Goal: Information Seeking & Learning: Learn about a topic

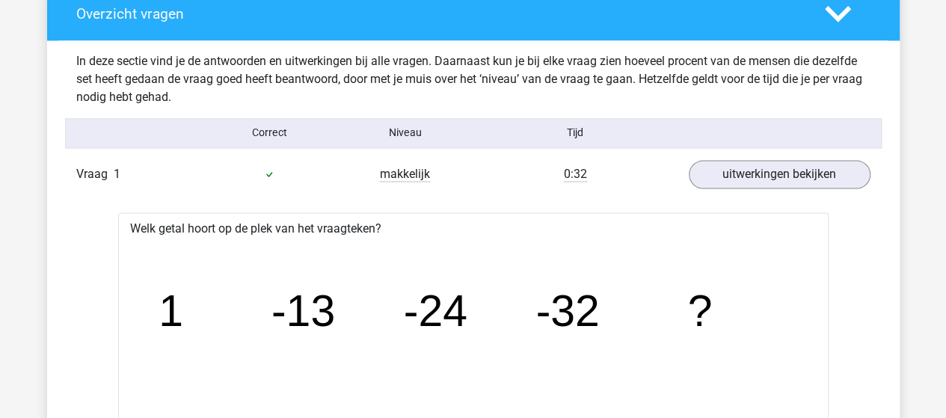
scroll to position [1197, 0]
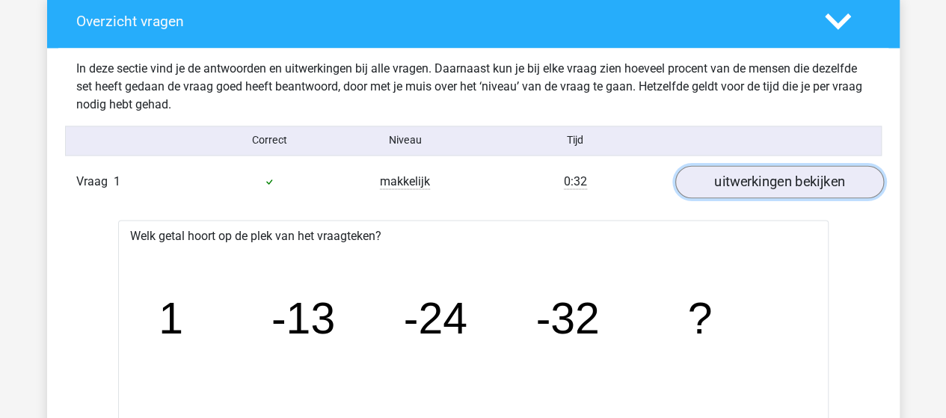
click at [764, 181] on link "uitwerkingen bekijken" at bounding box center [779, 181] width 209 height 33
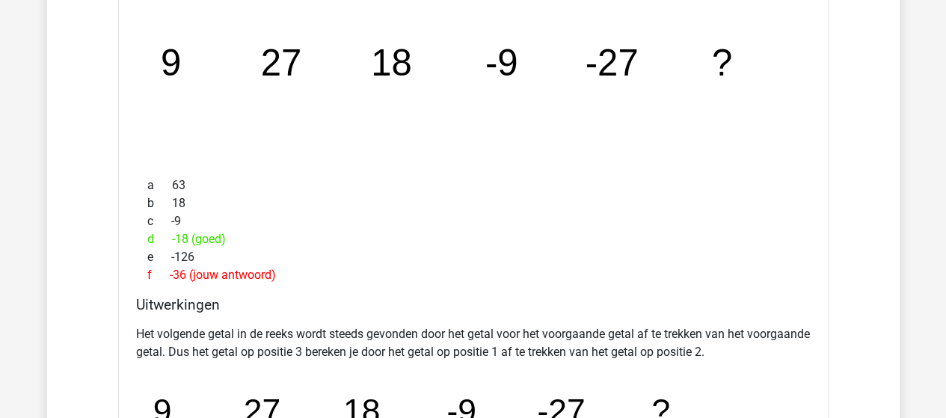
scroll to position [1346, 0]
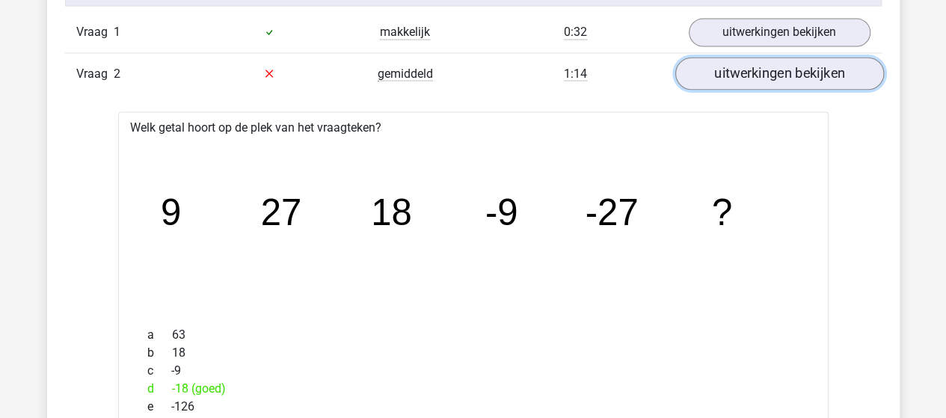
click at [795, 70] on link "uitwerkingen bekijken" at bounding box center [779, 73] width 209 height 33
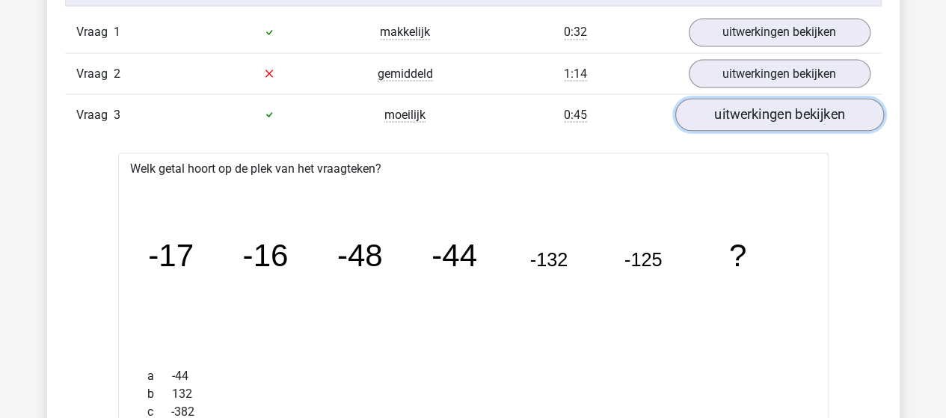
click at [794, 101] on link "uitwerkingen bekijken" at bounding box center [779, 114] width 209 height 33
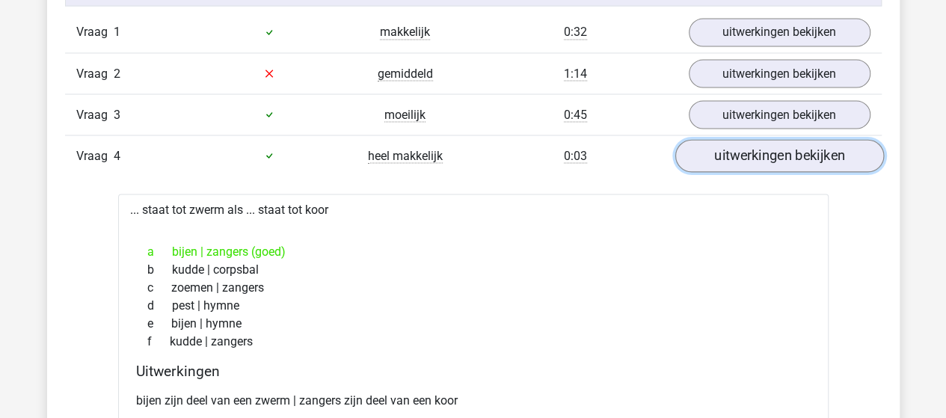
click at [786, 146] on link "uitwerkingen bekijken" at bounding box center [779, 155] width 209 height 33
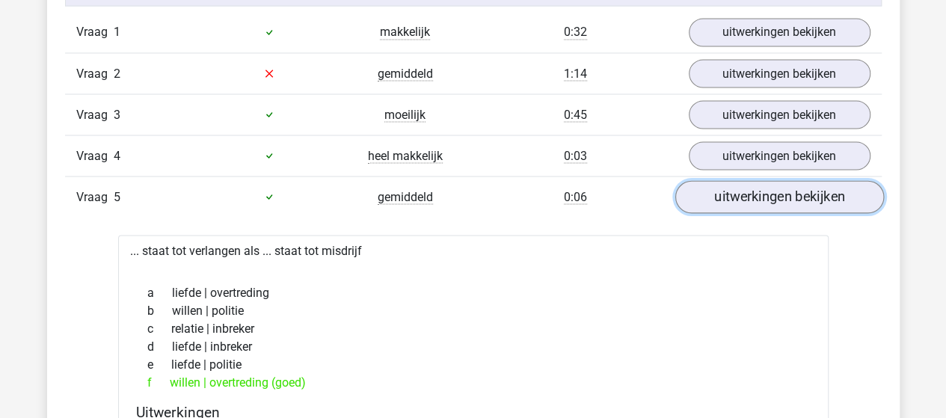
click at [779, 186] on link "uitwerkingen bekijken" at bounding box center [779, 196] width 209 height 33
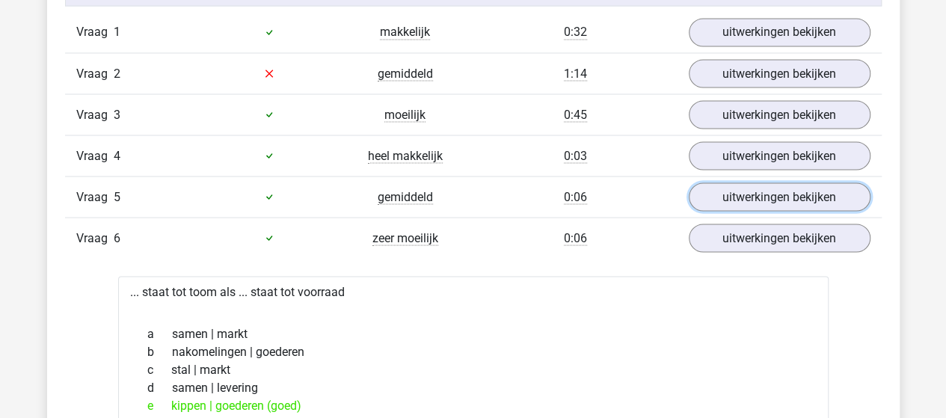
scroll to position [1421, 0]
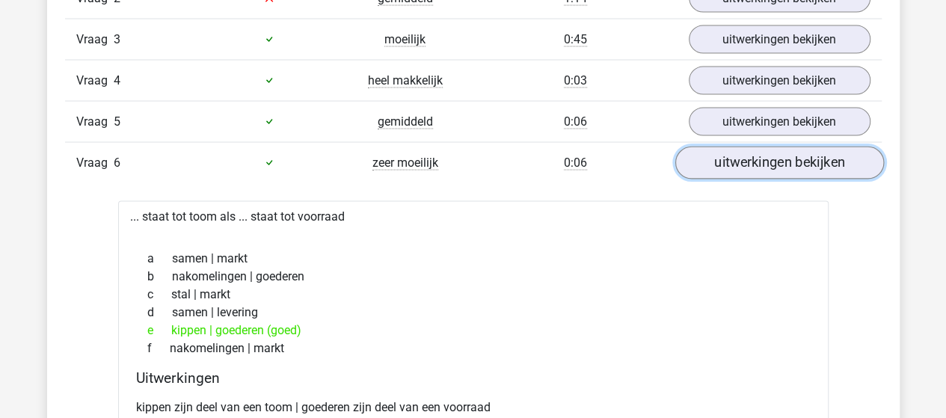
click at [774, 157] on link "uitwerkingen bekijken" at bounding box center [779, 163] width 209 height 33
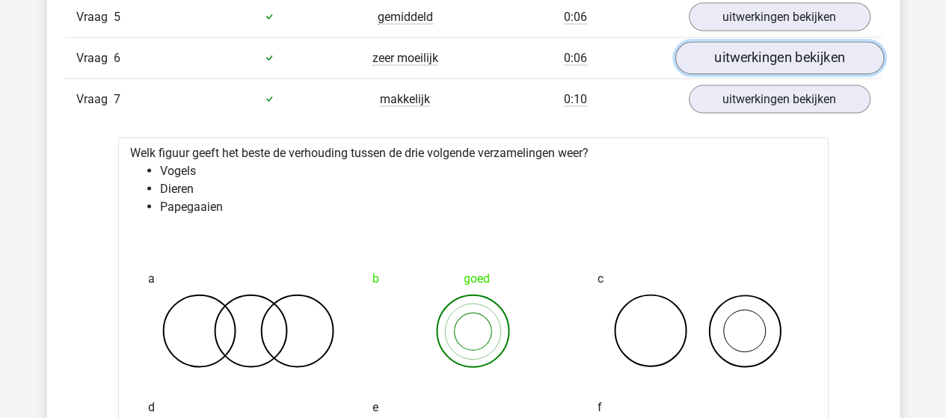
scroll to position [1571, 0]
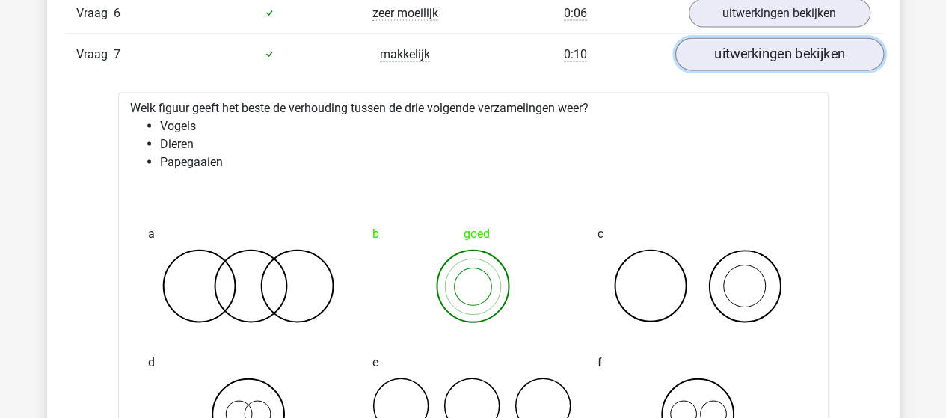
click at [766, 49] on link "uitwerkingen bekijken" at bounding box center [779, 54] width 209 height 33
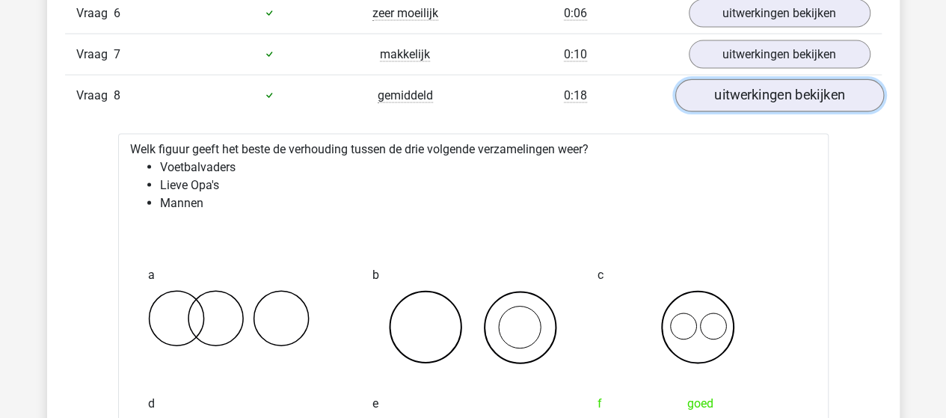
click at [763, 87] on link "uitwerkingen bekijken" at bounding box center [779, 95] width 209 height 33
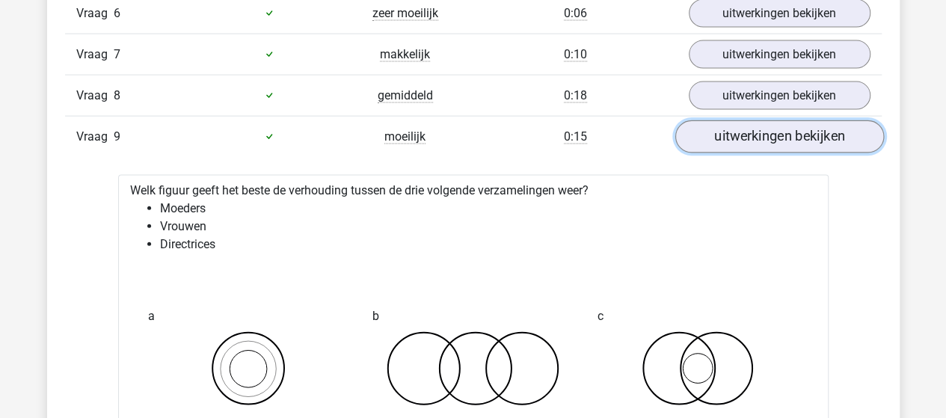
click at [764, 120] on link "uitwerkingen bekijken" at bounding box center [779, 136] width 209 height 33
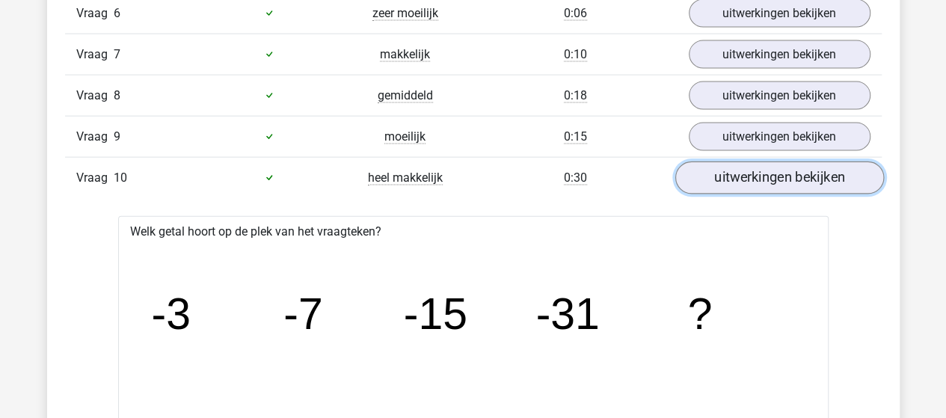
click at [754, 164] on link "uitwerkingen bekijken" at bounding box center [779, 178] width 209 height 33
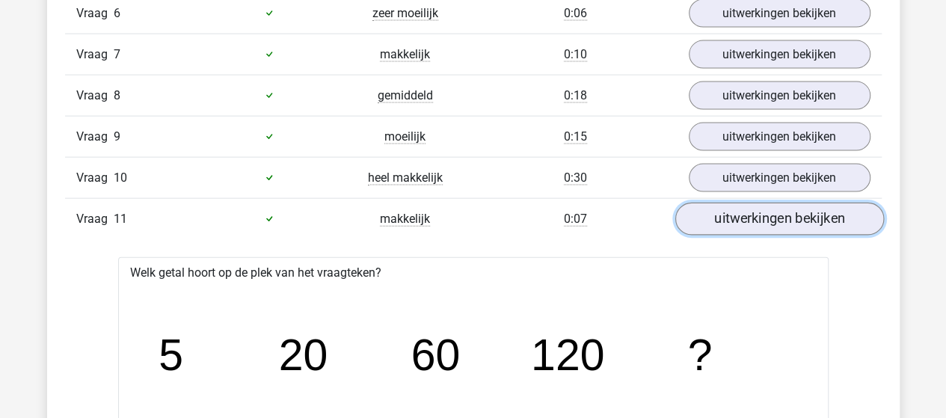
click at [744, 203] on link "uitwerkingen bekijken" at bounding box center [779, 219] width 209 height 33
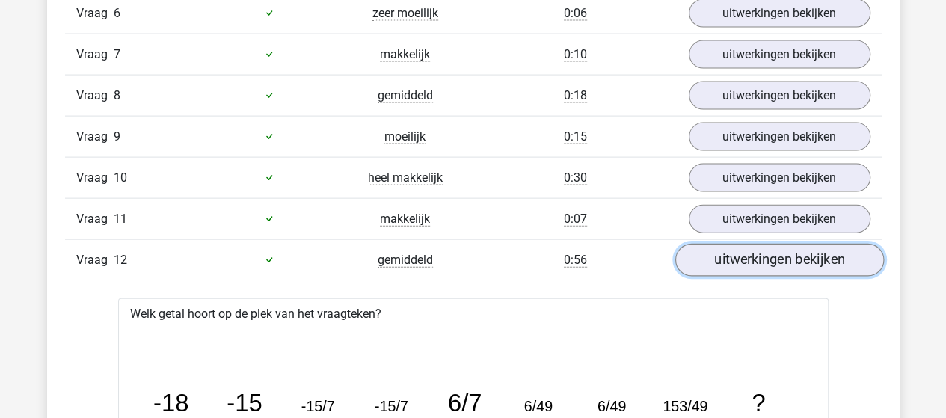
click at [775, 249] on link "uitwerkingen bekijken" at bounding box center [779, 260] width 209 height 33
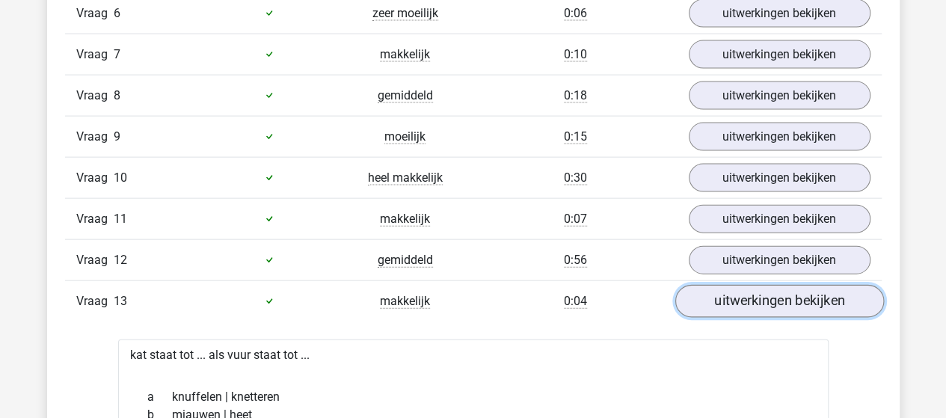
click at [767, 285] on link "uitwerkingen bekijken" at bounding box center [779, 301] width 209 height 33
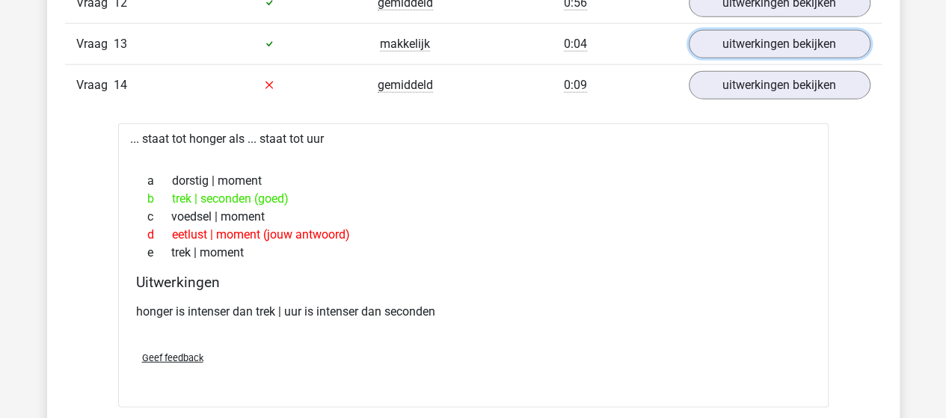
scroll to position [1795, 0]
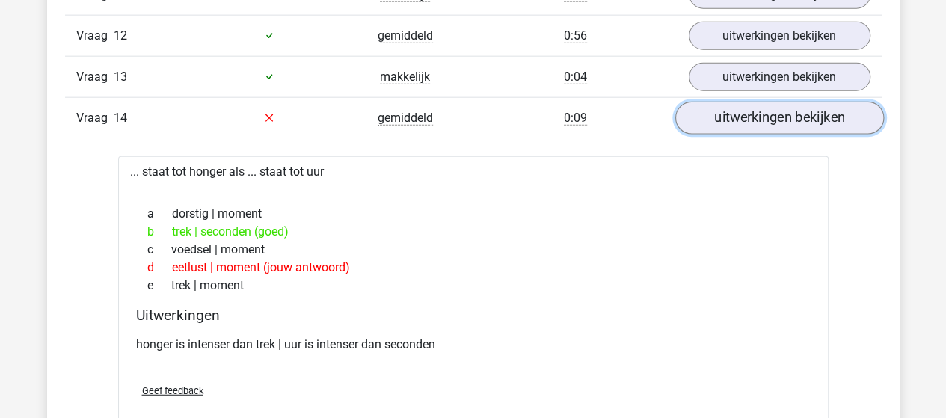
click at [767, 109] on link "uitwerkingen bekijken" at bounding box center [779, 118] width 209 height 33
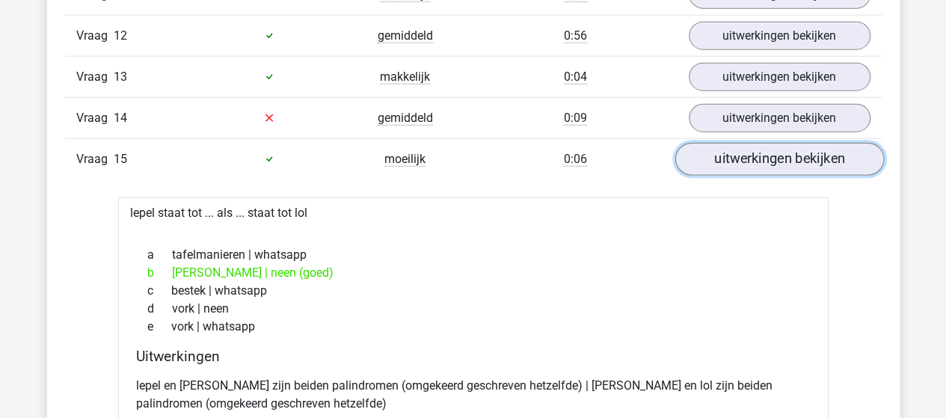
click at [763, 144] on link "uitwerkingen bekijken" at bounding box center [779, 159] width 209 height 33
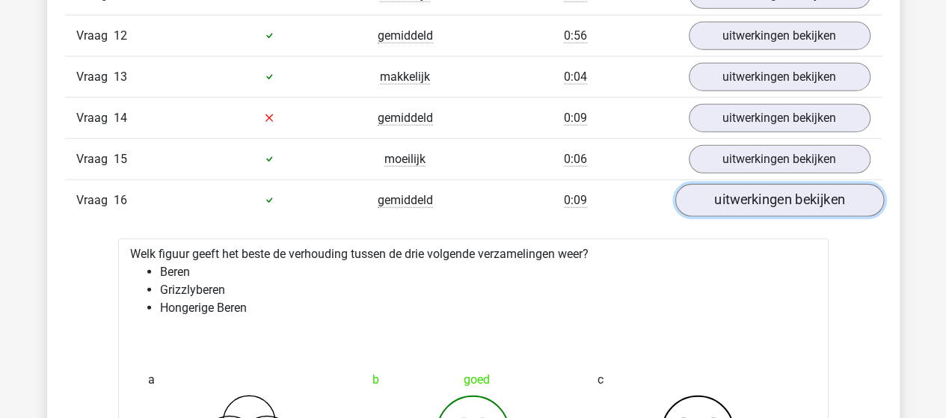
click at [756, 190] on link "uitwerkingen bekijken" at bounding box center [779, 200] width 209 height 33
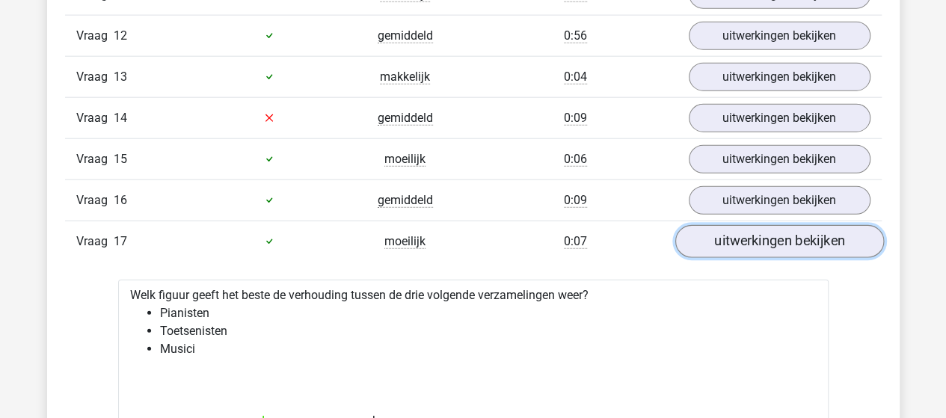
click at [747, 225] on link "uitwerkingen bekijken" at bounding box center [779, 241] width 209 height 33
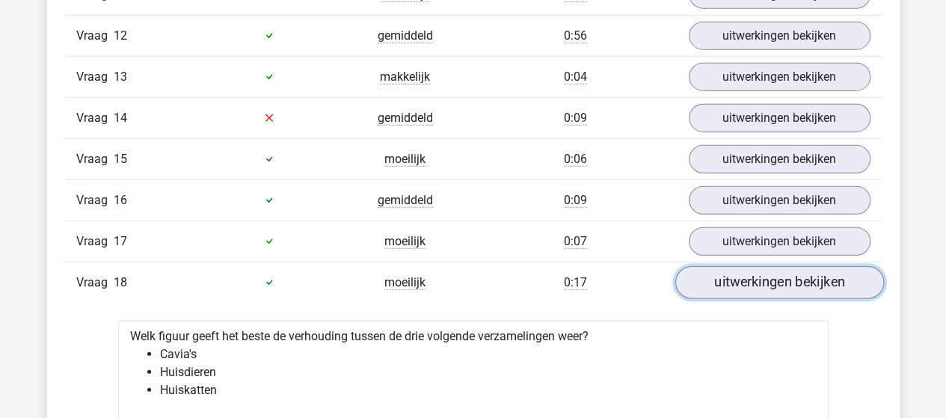
click at [760, 266] on link "uitwerkingen bekijken" at bounding box center [779, 282] width 209 height 33
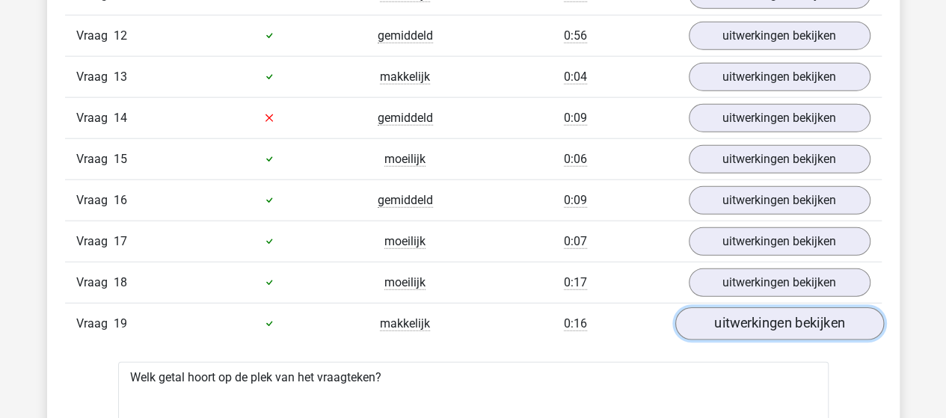
click at [748, 307] on link "uitwerkingen bekijken" at bounding box center [779, 323] width 209 height 33
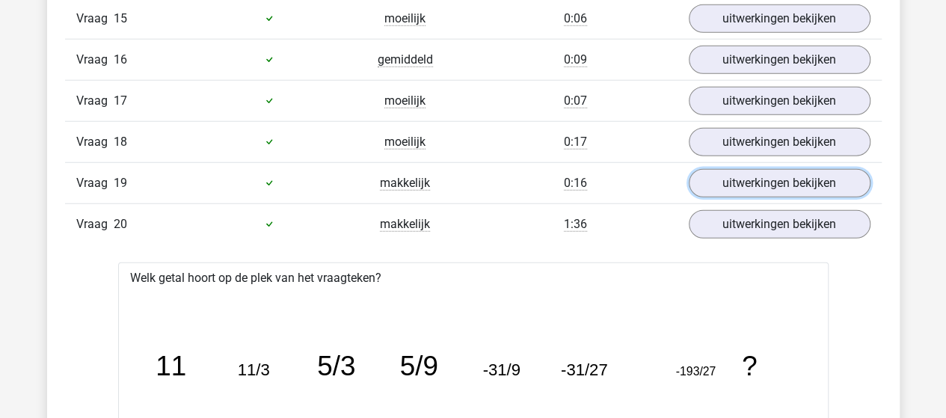
scroll to position [1945, 0]
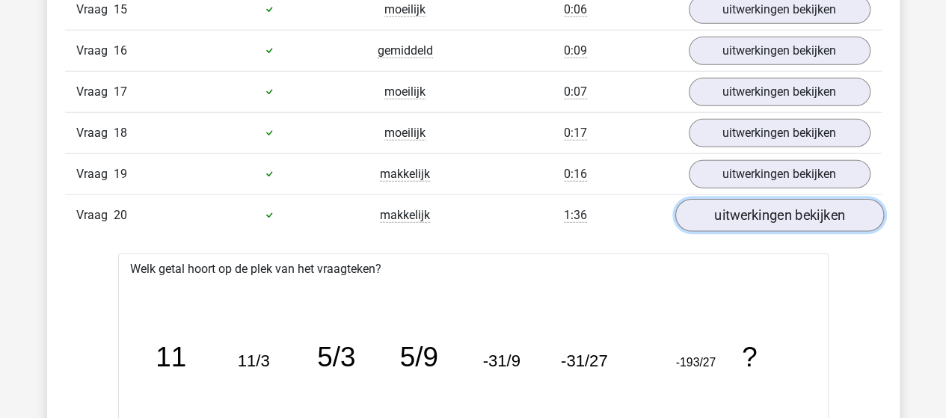
click at [761, 199] on link "uitwerkingen bekijken" at bounding box center [779, 215] width 209 height 33
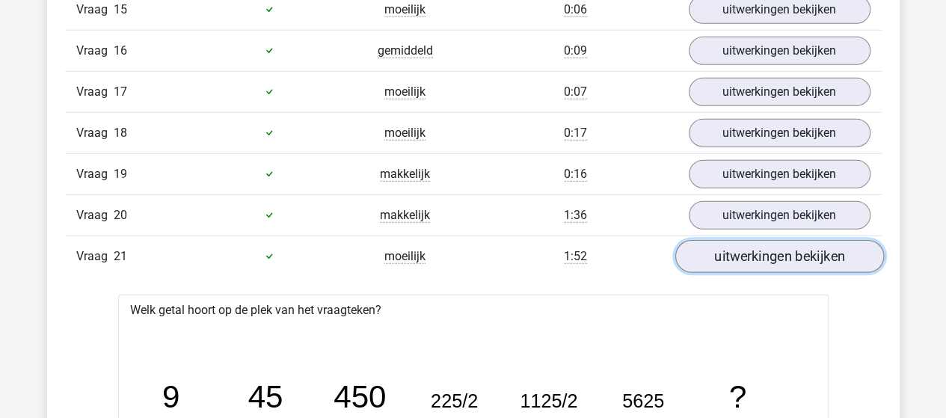
click at [755, 244] on link "uitwerkingen bekijken" at bounding box center [779, 256] width 209 height 33
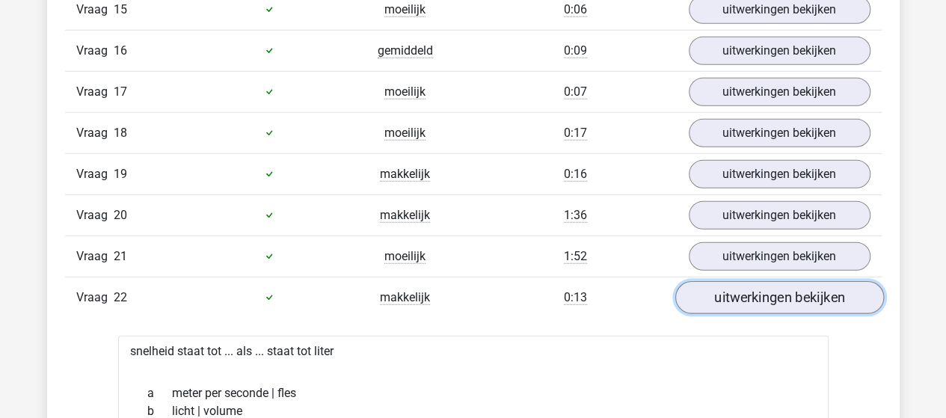
click at [747, 281] on link "uitwerkingen bekijken" at bounding box center [779, 297] width 209 height 33
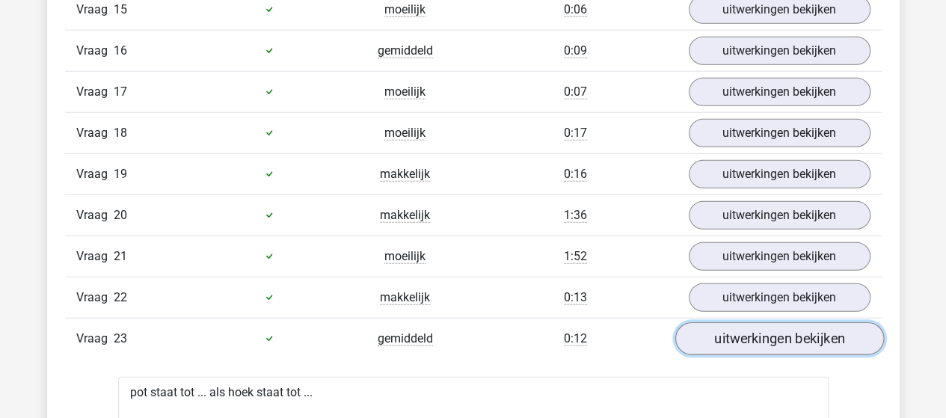
click at [753, 322] on link "uitwerkingen bekijken" at bounding box center [779, 338] width 209 height 33
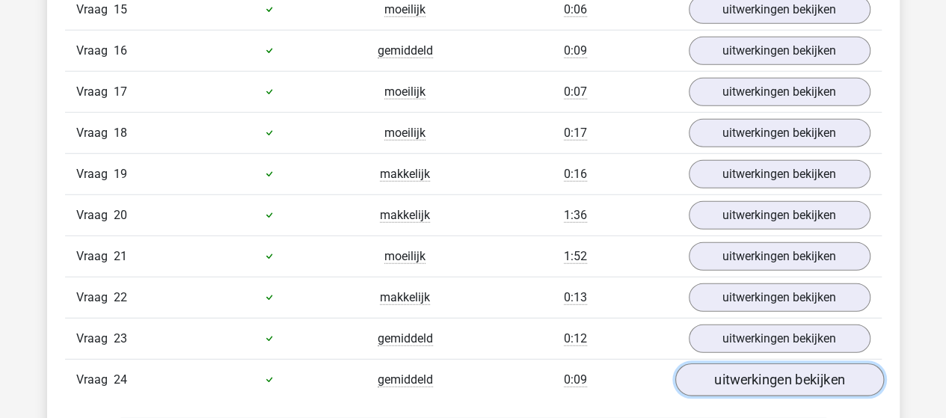
click at [748, 364] on link "uitwerkingen bekijken" at bounding box center [779, 380] width 209 height 33
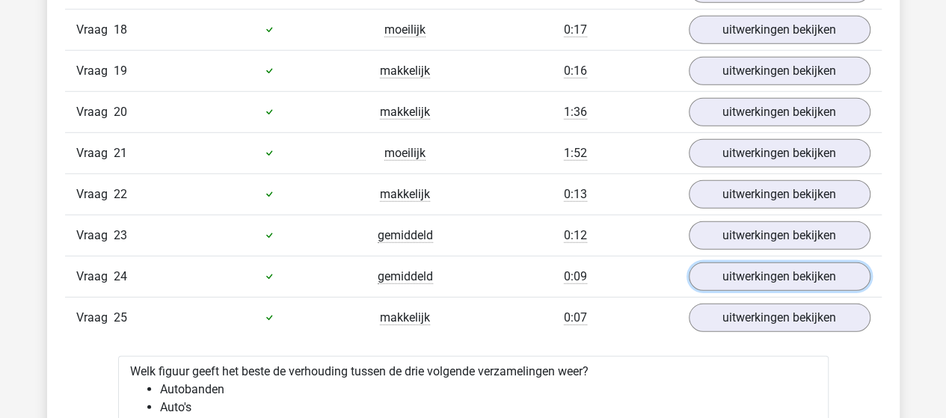
scroll to position [2094, 0]
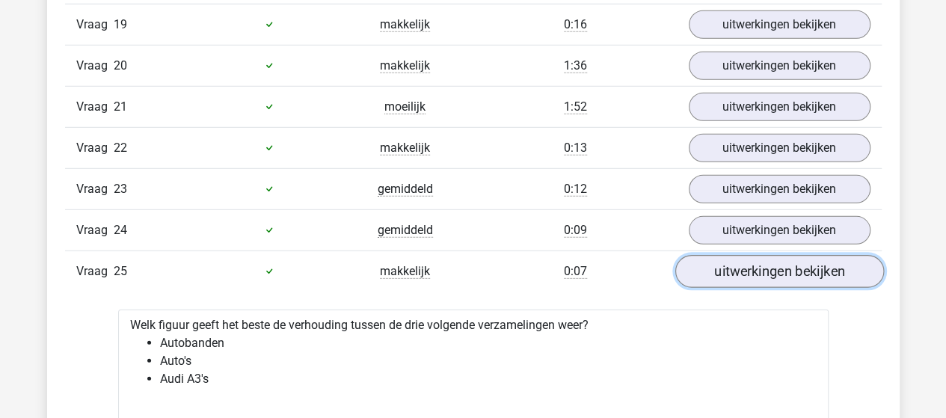
click at [785, 255] on link "uitwerkingen bekijken" at bounding box center [779, 271] width 209 height 33
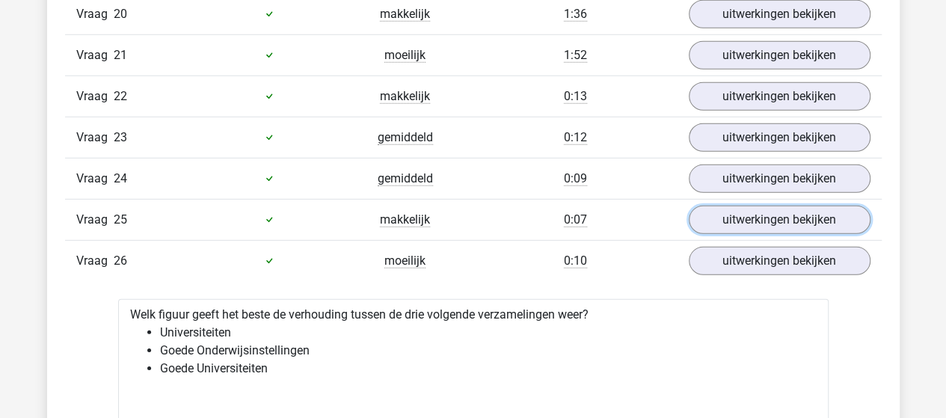
scroll to position [2169, 0]
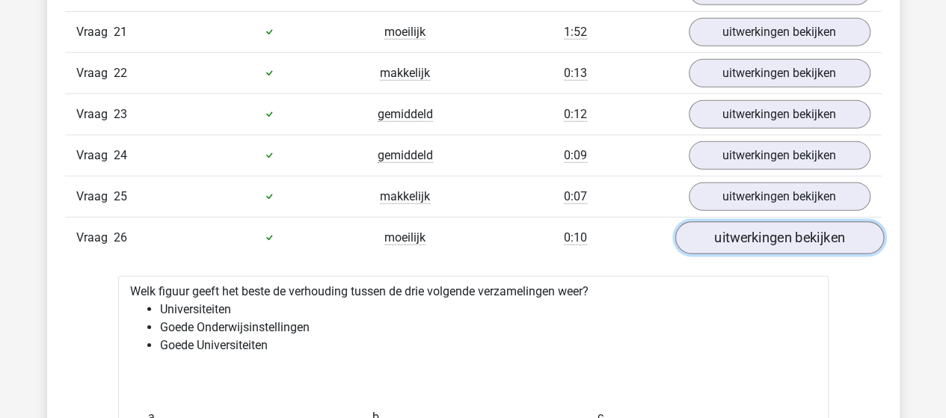
click at [776, 221] on link "uitwerkingen bekijken" at bounding box center [779, 237] width 209 height 33
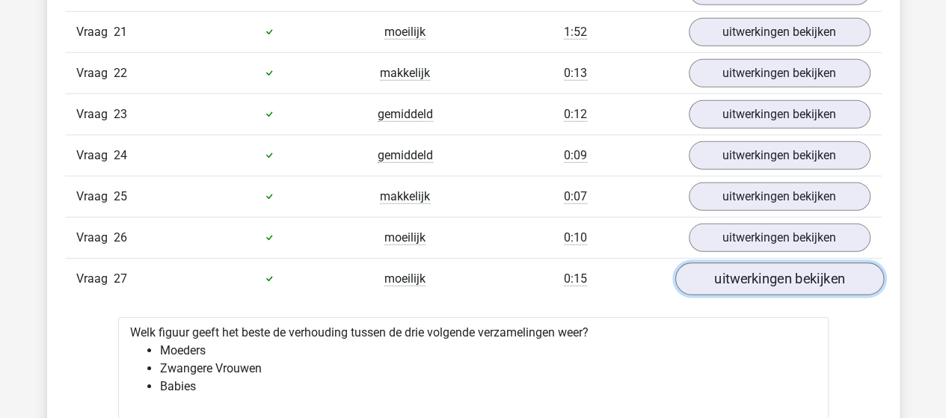
click at [776, 263] on link "uitwerkingen bekijken" at bounding box center [779, 279] width 209 height 33
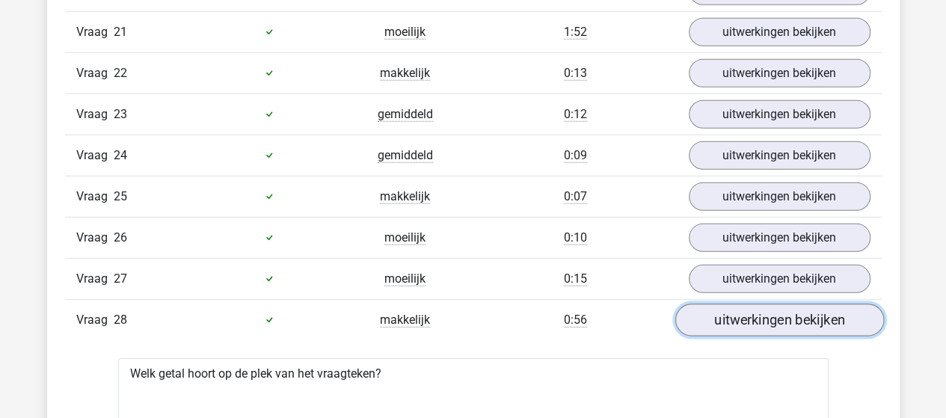
click at [763, 304] on link "uitwerkingen bekijken" at bounding box center [779, 320] width 209 height 33
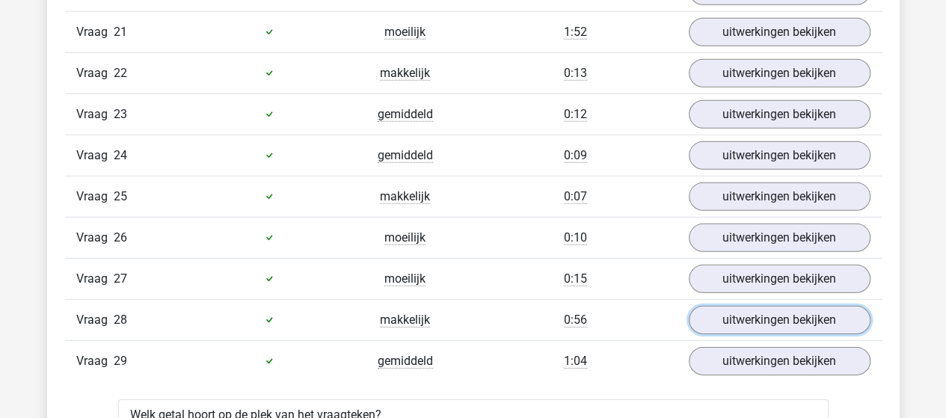
scroll to position [2244, 0]
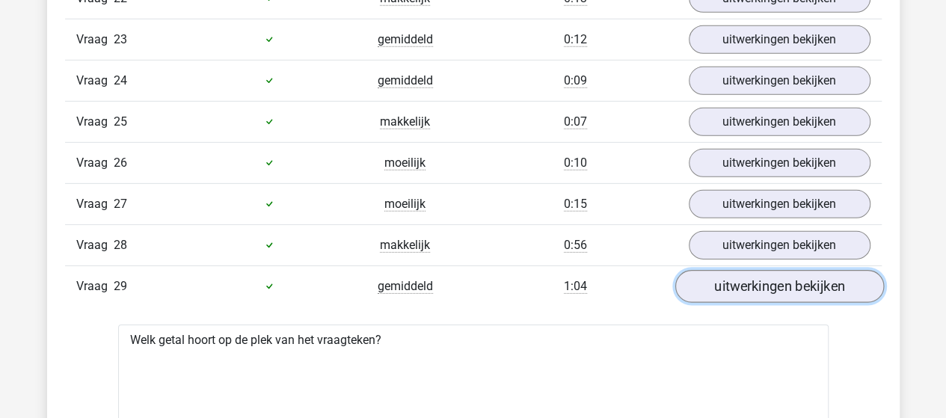
click at [758, 270] on link "uitwerkingen bekijken" at bounding box center [779, 286] width 209 height 33
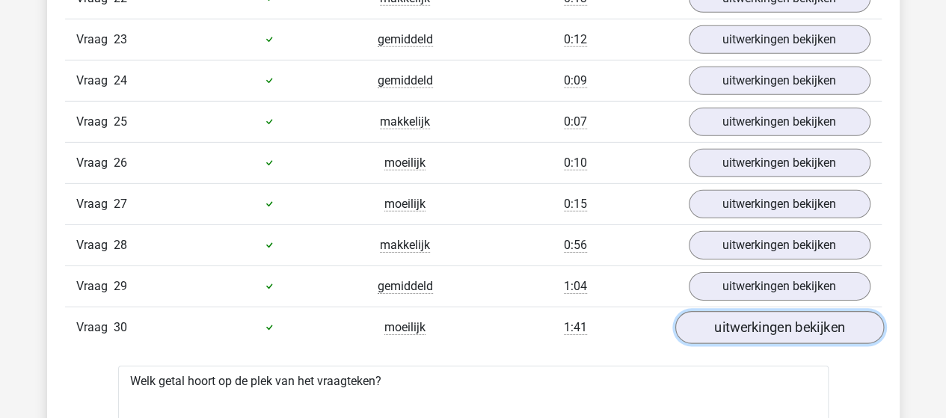
click at [748, 311] on link "uitwerkingen bekijken" at bounding box center [779, 327] width 209 height 33
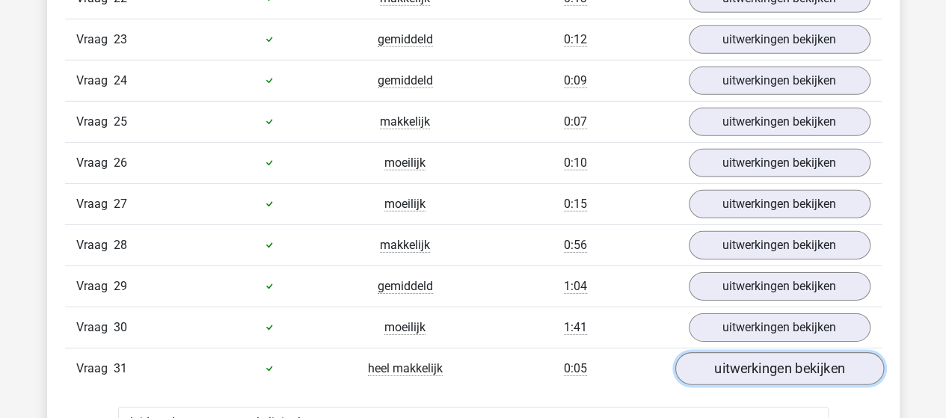
click at [745, 352] on link "uitwerkingen bekijken" at bounding box center [779, 368] width 209 height 33
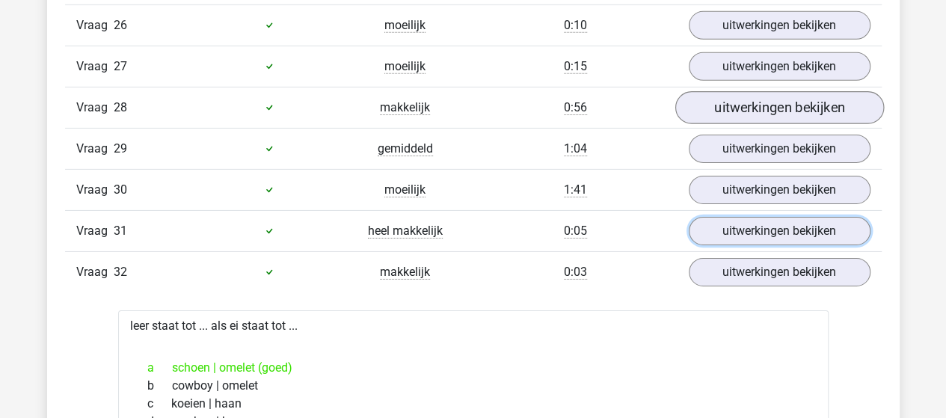
scroll to position [2394, 0]
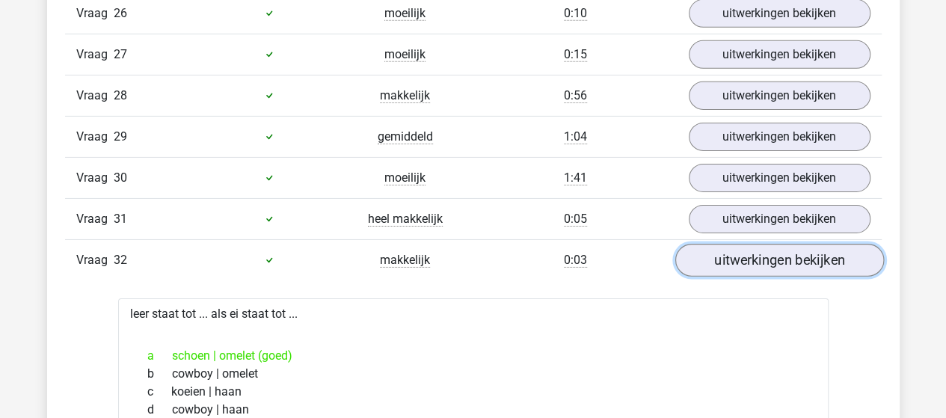
click at [764, 244] on link "uitwerkingen bekijken" at bounding box center [779, 260] width 209 height 33
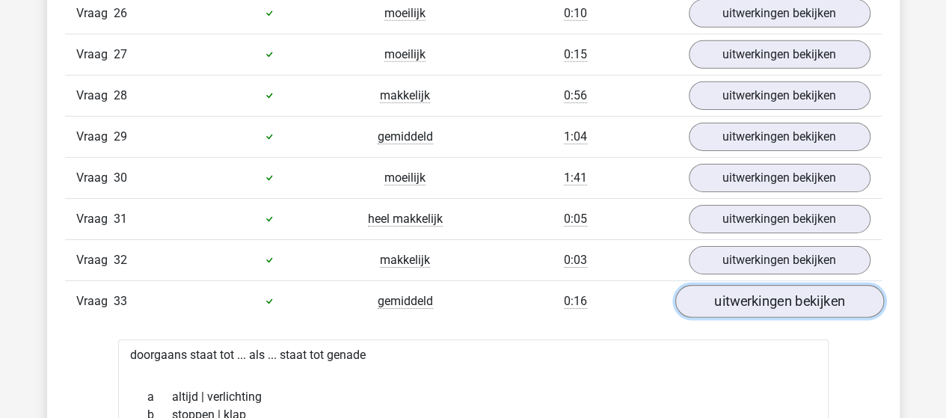
click at [750, 285] on link "uitwerkingen bekijken" at bounding box center [779, 301] width 209 height 33
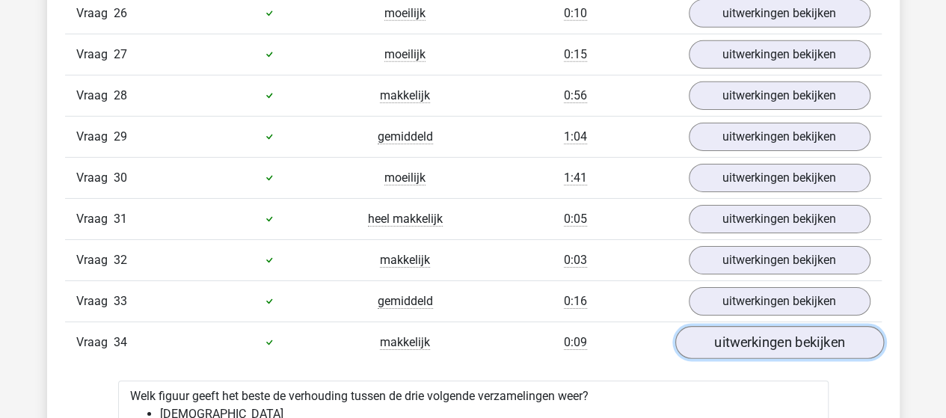
click at [735, 326] on link "uitwerkingen bekijken" at bounding box center [779, 342] width 209 height 33
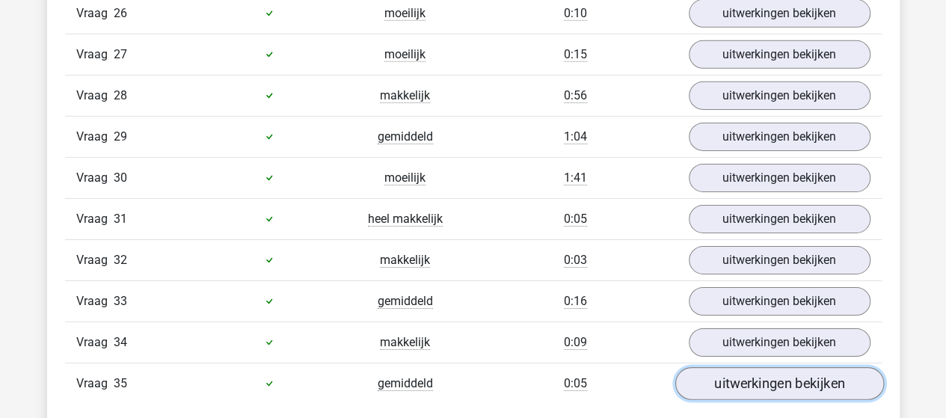
click at [763, 367] on link "uitwerkingen bekijken" at bounding box center [779, 383] width 209 height 33
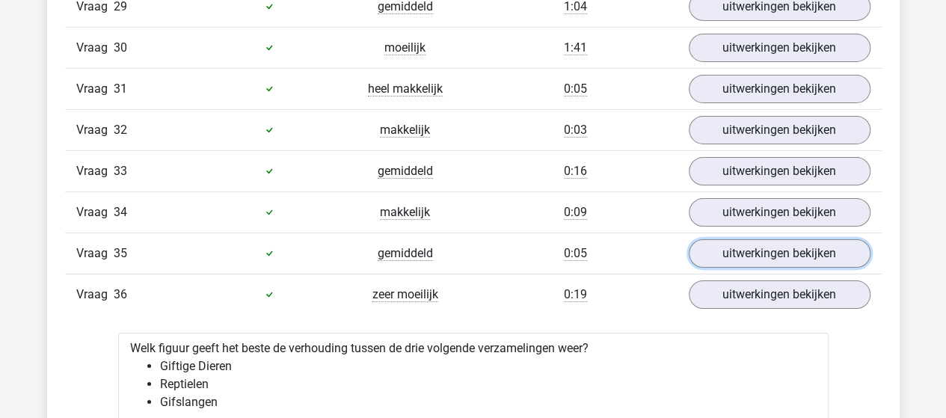
scroll to position [2543, 0]
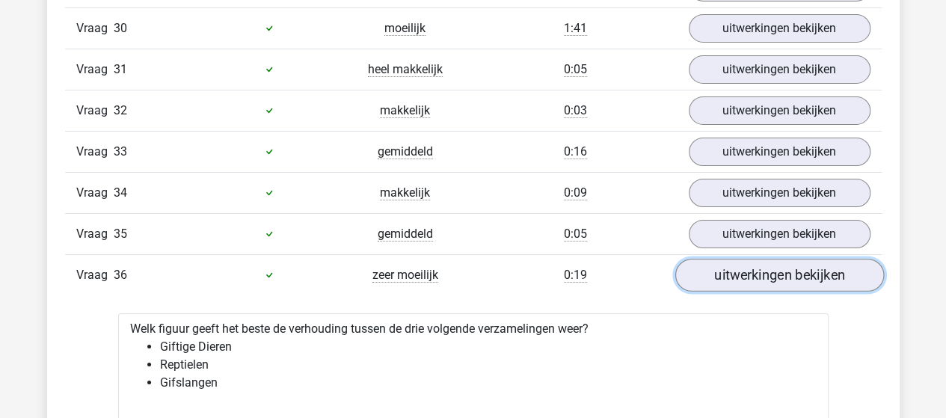
click at [767, 259] on link "uitwerkingen bekijken" at bounding box center [779, 275] width 209 height 33
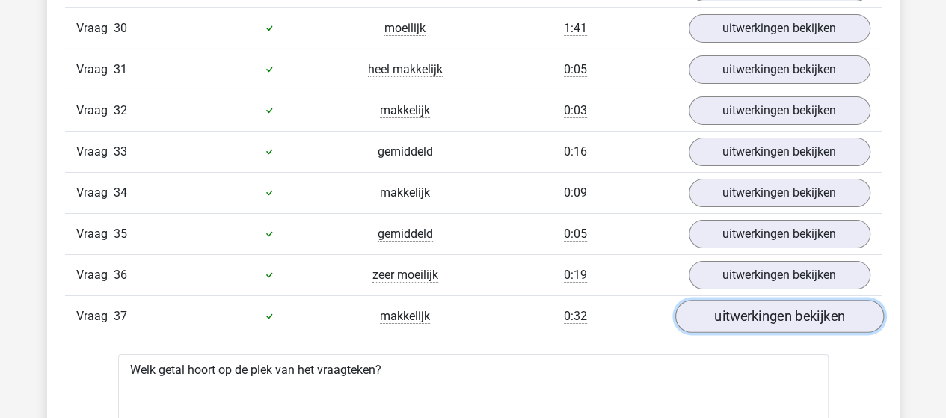
click at [758, 300] on link "uitwerkingen bekijken" at bounding box center [779, 316] width 209 height 33
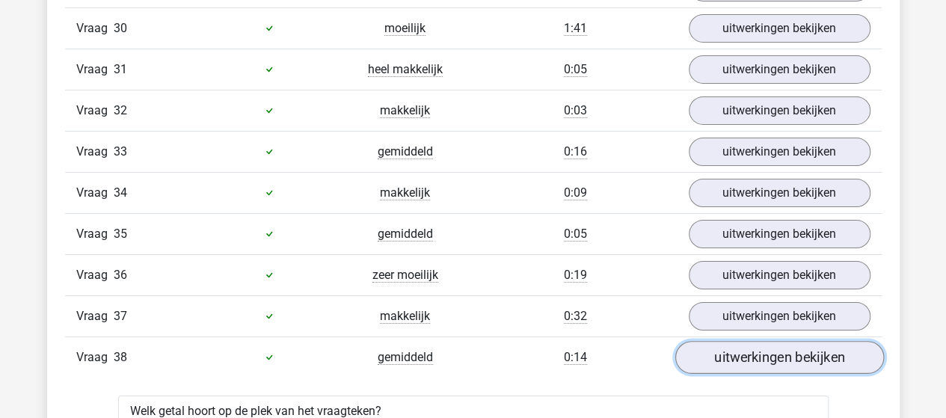
click at [753, 341] on link "uitwerkingen bekijken" at bounding box center [779, 357] width 209 height 33
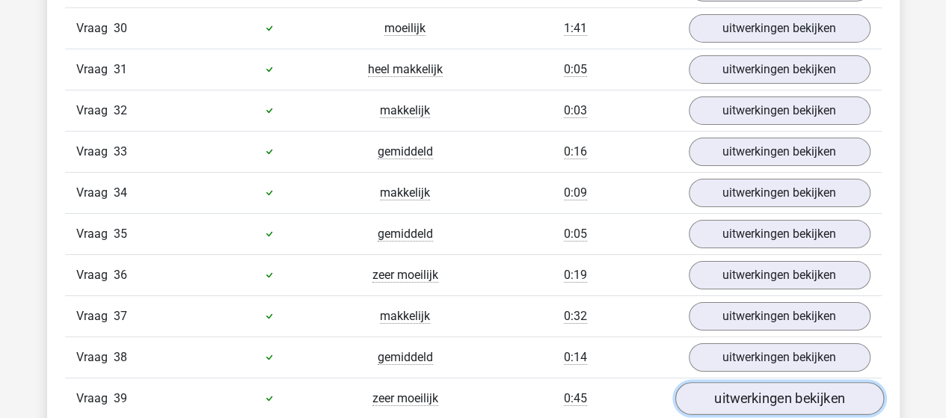
click at [751, 382] on link "uitwerkingen bekijken" at bounding box center [779, 398] width 209 height 33
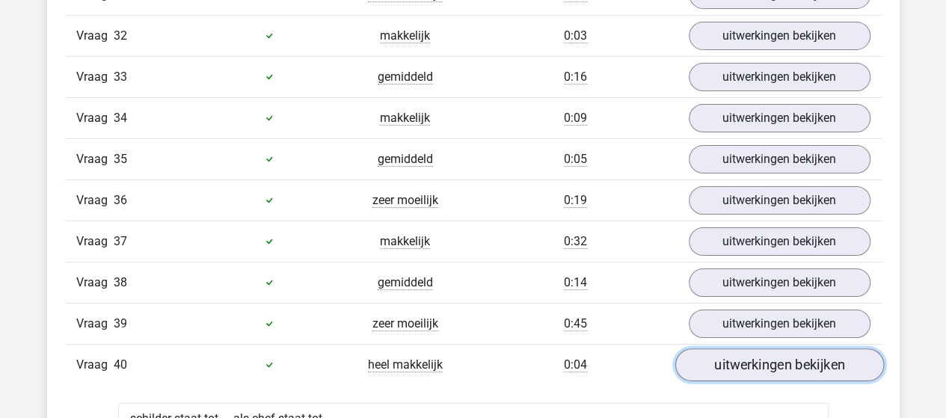
click at [748, 349] on link "uitwerkingen bekijken" at bounding box center [779, 365] width 209 height 33
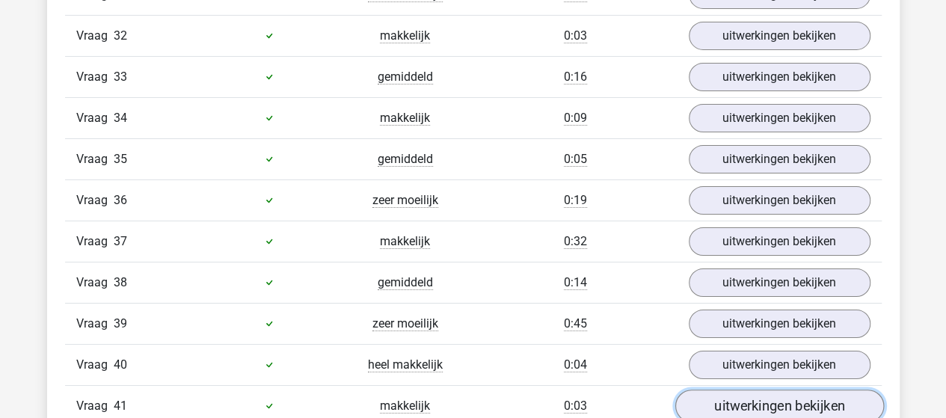
click at [741, 390] on link "uitwerkingen bekijken" at bounding box center [779, 406] width 209 height 33
click at [740, 390] on link "uitwerkingen bekijken" at bounding box center [779, 406] width 209 height 33
click at [739, 390] on link "uitwerkingen bekijken" at bounding box center [779, 406] width 209 height 33
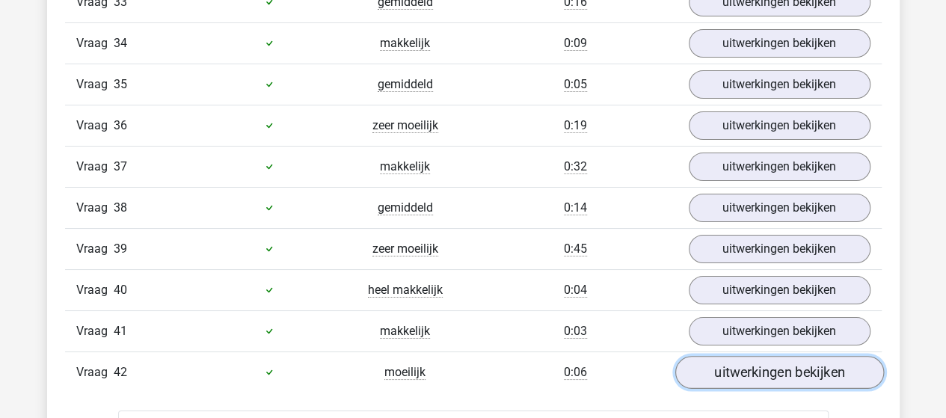
click at [744, 356] on link "uitwerkingen bekijken" at bounding box center [779, 372] width 209 height 33
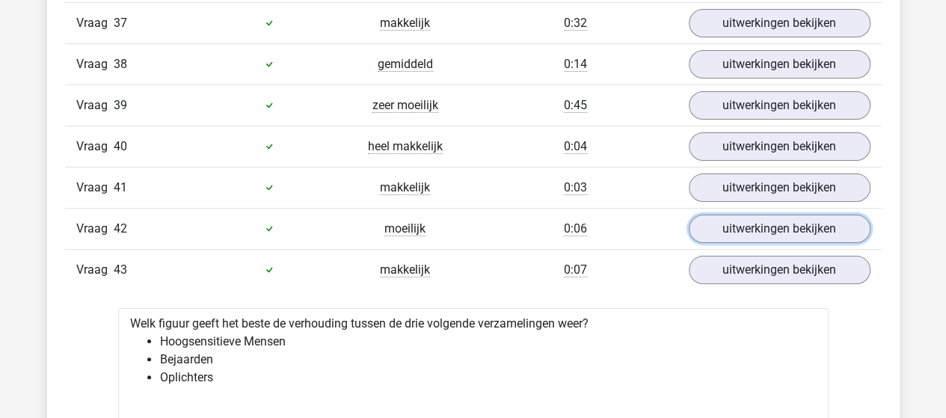
scroll to position [2842, 0]
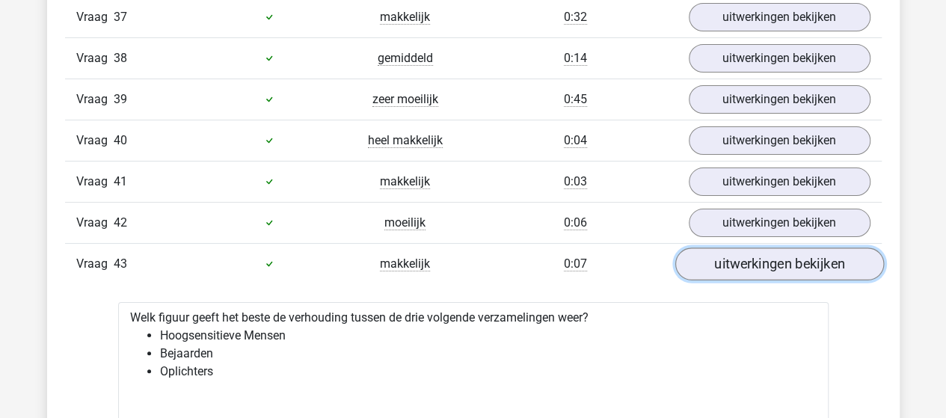
click at [761, 248] on link "uitwerkingen bekijken" at bounding box center [779, 264] width 209 height 33
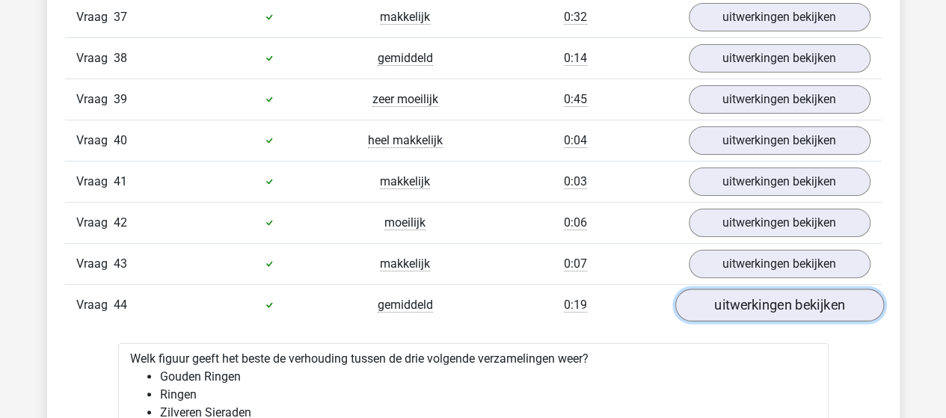
click at [763, 289] on link "uitwerkingen bekijken" at bounding box center [779, 305] width 209 height 33
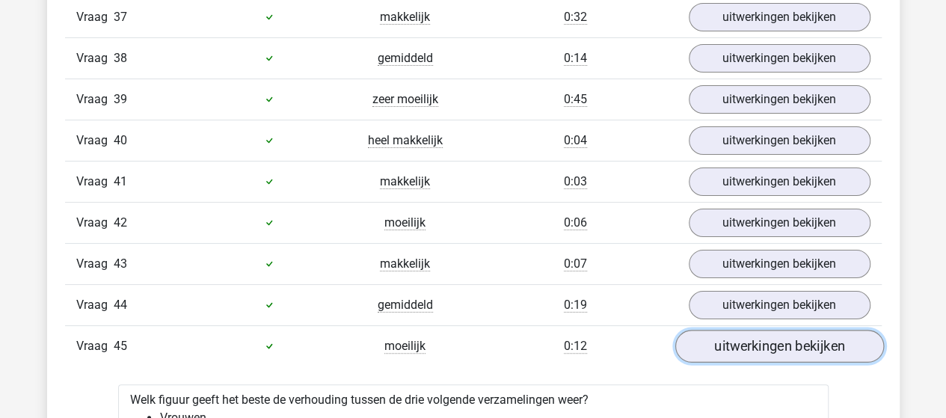
click at [762, 330] on link "uitwerkingen bekijken" at bounding box center [779, 346] width 209 height 33
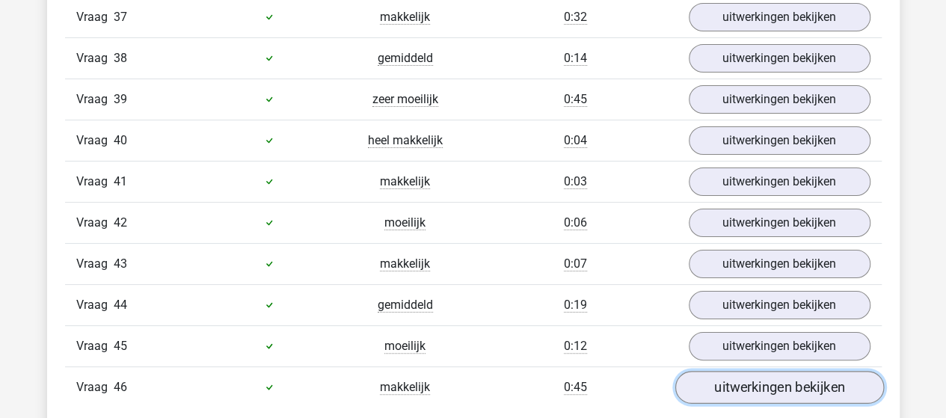
click at [754, 371] on link "uitwerkingen bekijken" at bounding box center [779, 387] width 209 height 33
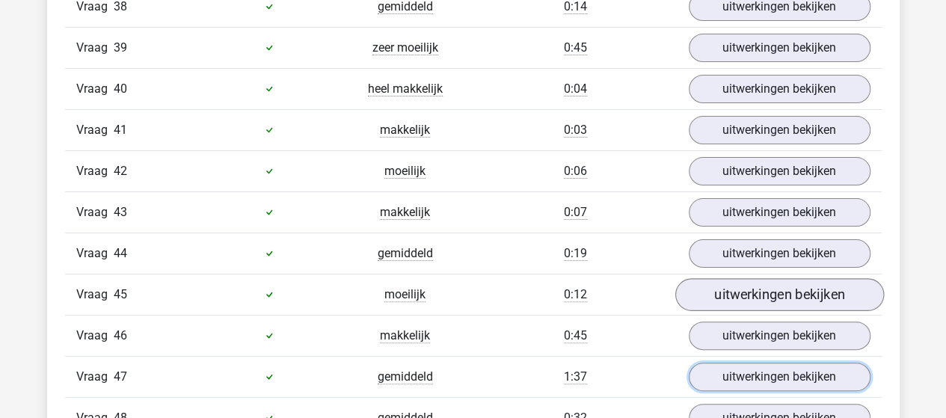
scroll to position [2917, 0]
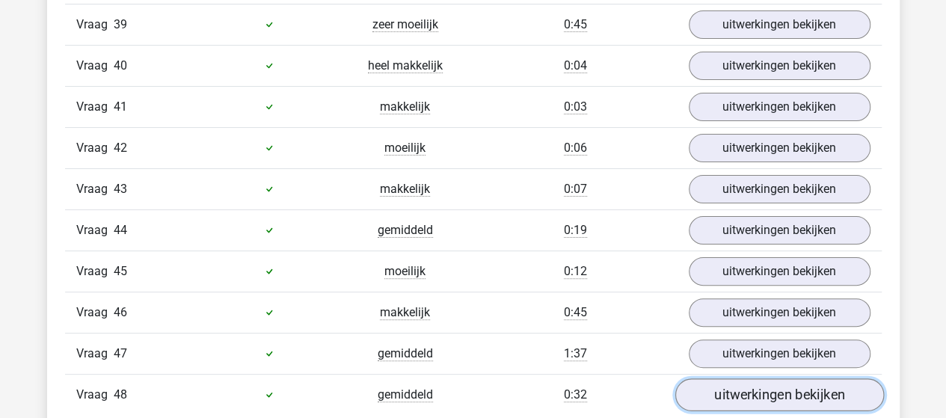
click at [747, 378] on link "uitwerkingen bekijken" at bounding box center [779, 394] width 209 height 33
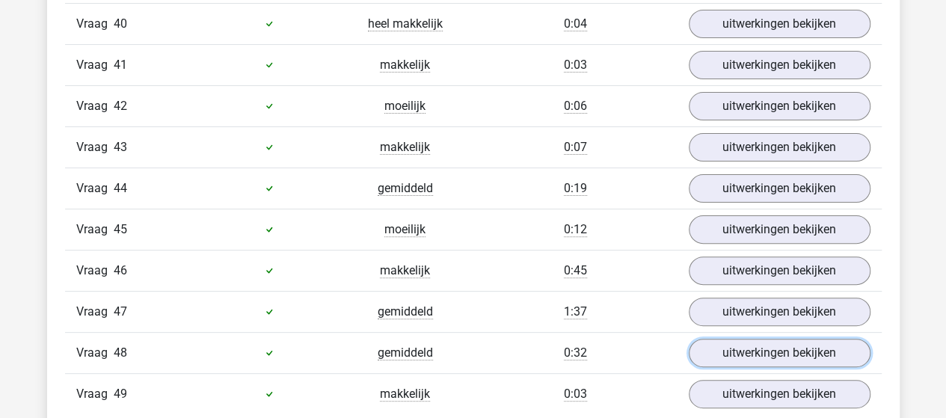
scroll to position [2992, 0]
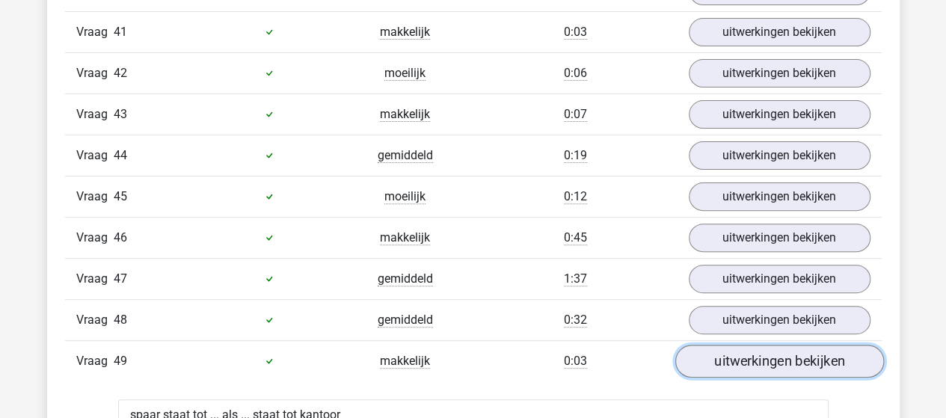
click at [751, 345] on link "uitwerkingen bekijken" at bounding box center [779, 361] width 209 height 33
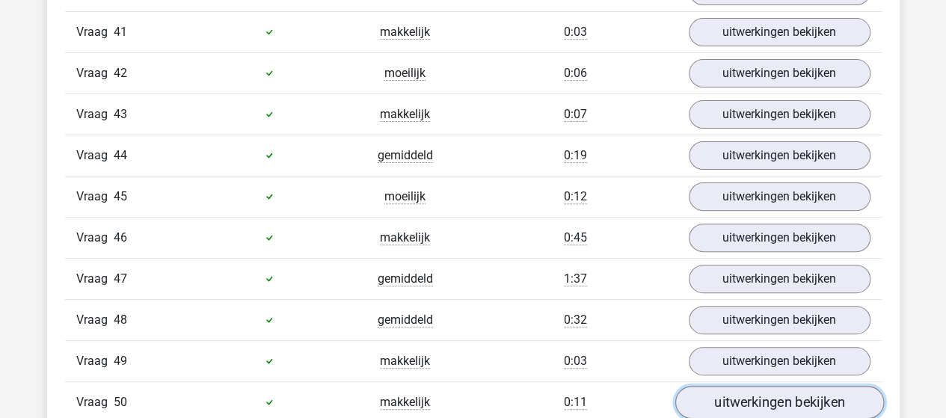
click at [747, 386] on link "uitwerkingen bekijken" at bounding box center [779, 402] width 209 height 33
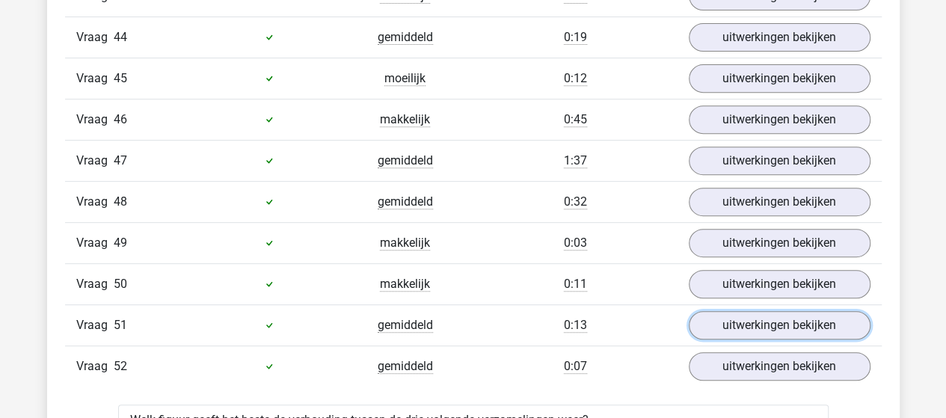
scroll to position [3142, 0]
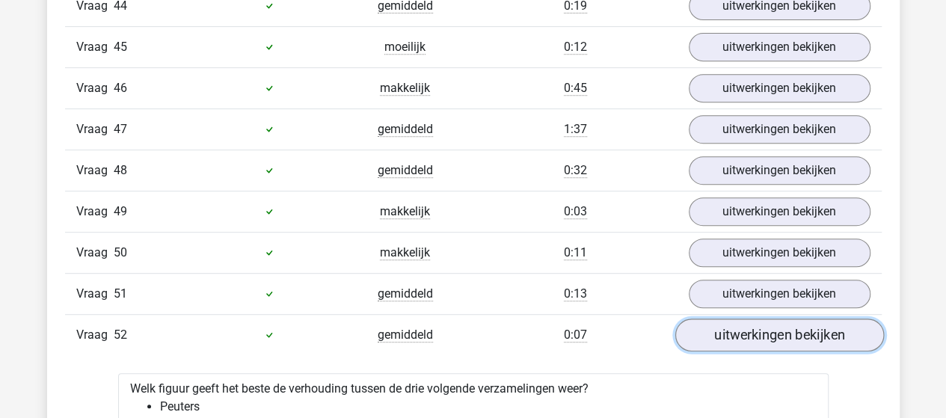
click at [766, 319] on link "uitwerkingen bekijken" at bounding box center [779, 335] width 209 height 33
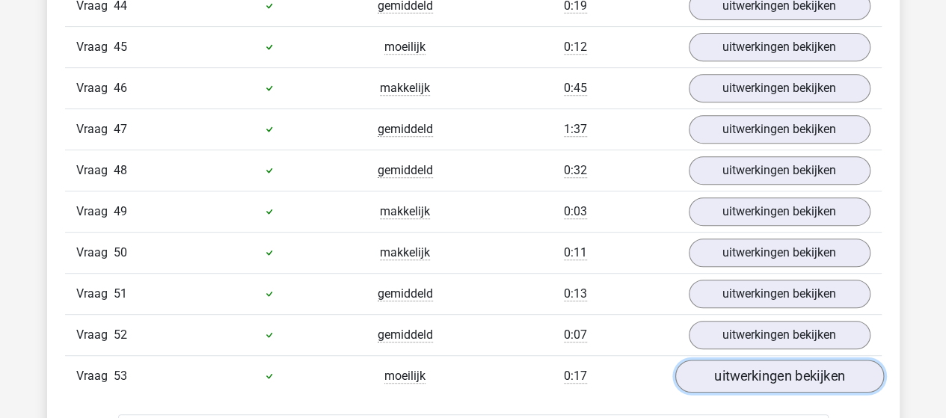
click at [758, 360] on link "uitwerkingen bekijken" at bounding box center [779, 376] width 209 height 33
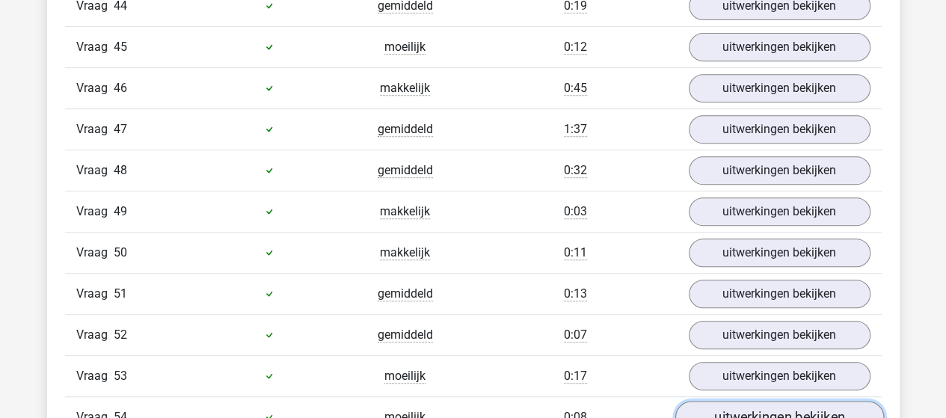
click at [745, 401] on link "uitwerkingen bekijken" at bounding box center [779, 417] width 209 height 33
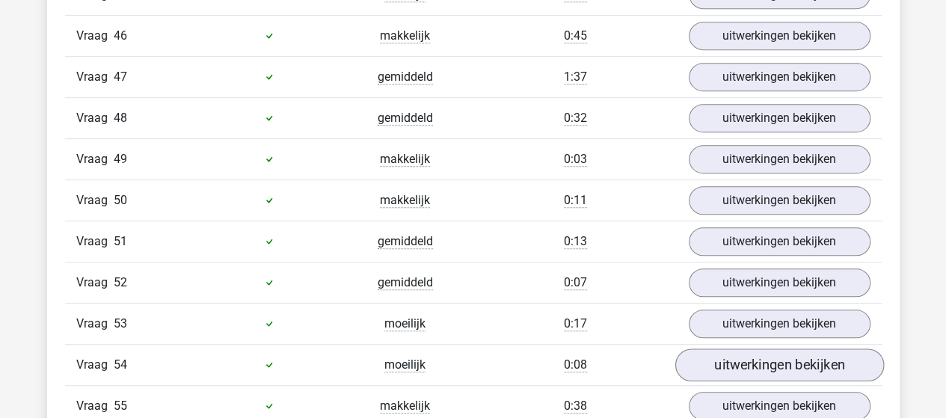
scroll to position [3216, 0]
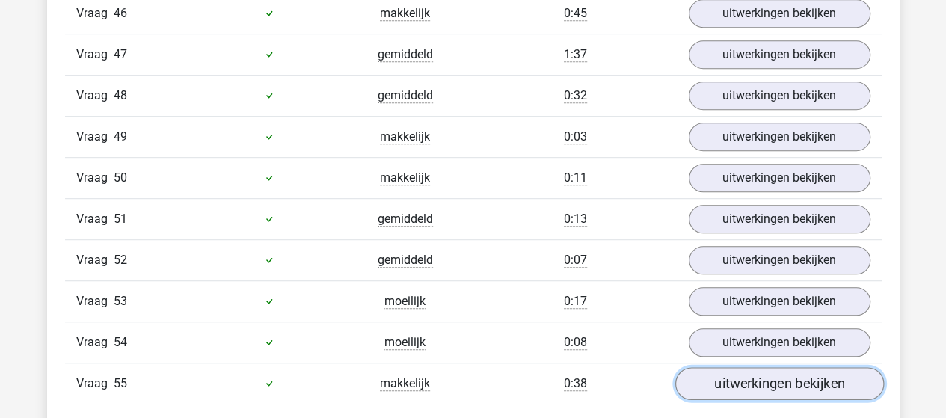
click at [750, 367] on link "uitwerkingen bekijken" at bounding box center [779, 383] width 209 height 33
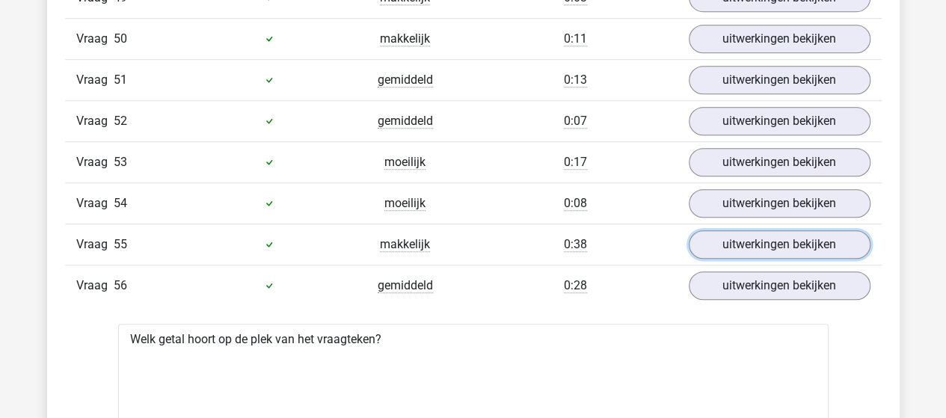
scroll to position [3366, 0]
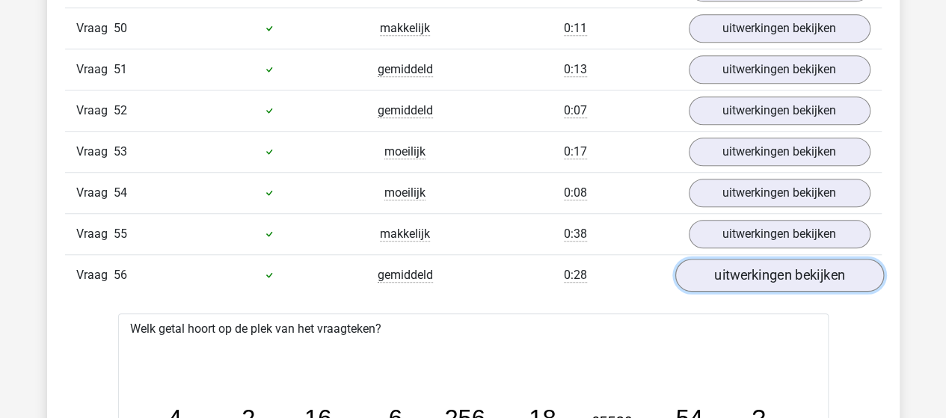
click at [777, 259] on link "uitwerkingen bekijken" at bounding box center [779, 275] width 209 height 33
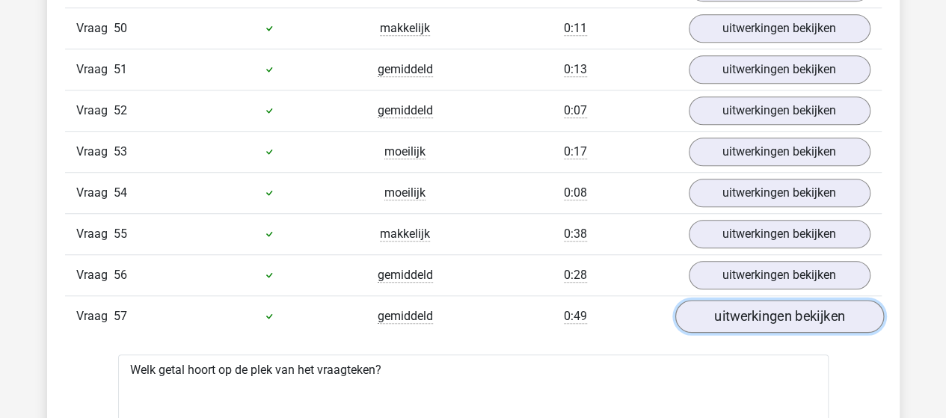
click at [761, 300] on link "uitwerkingen bekijken" at bounding box center [779, 316] width 209 height 33
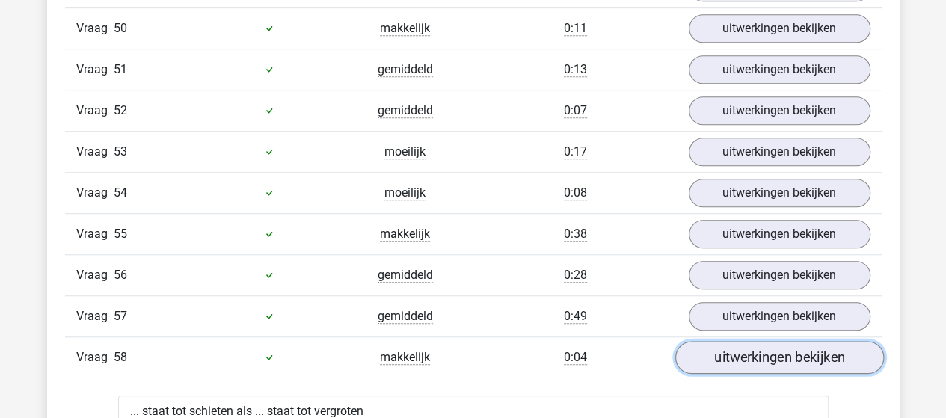
click at [754, 341] on link "uitwerkingen bekijken" at bounding box center [779, 357] width 209 height 33
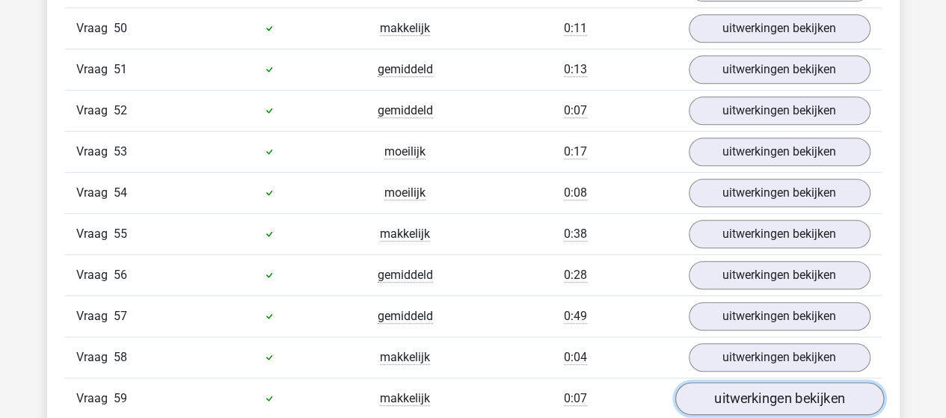
click at [752, 382] on link "uitwerkingen bekijken" at bounding box center [779, 398] width 209 height 33
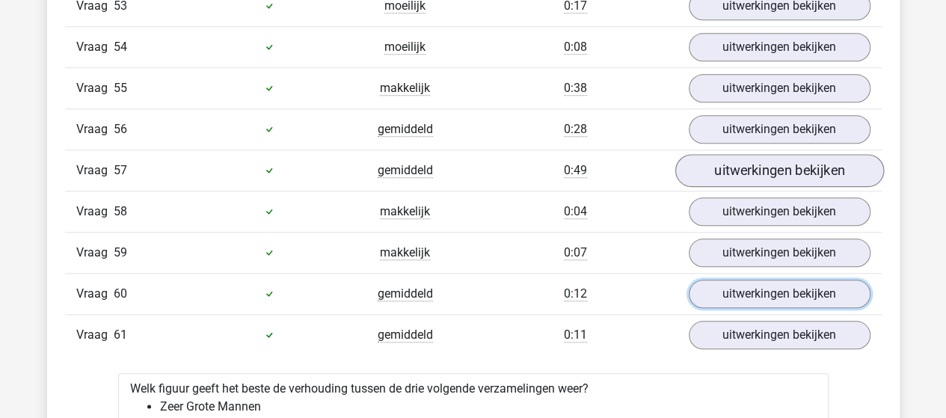
scroll to position [3516, 0]
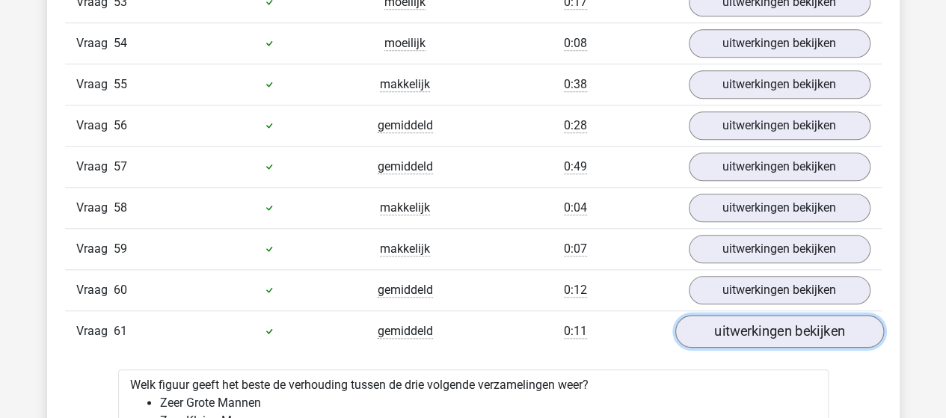
click at [758, 315] on link "uitwerkingen bekijken" at bounding box center [779, 331] width 209 height 33
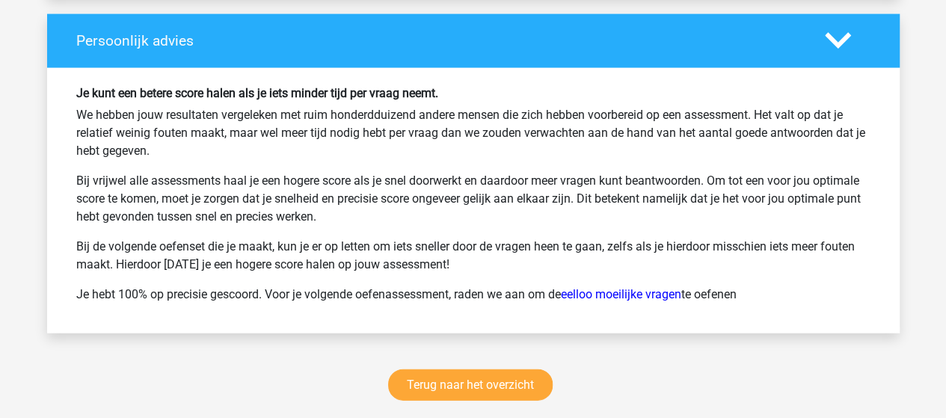
scroll to position [4413, 0]
